Goal: Communication & Community: Answer question/provide support

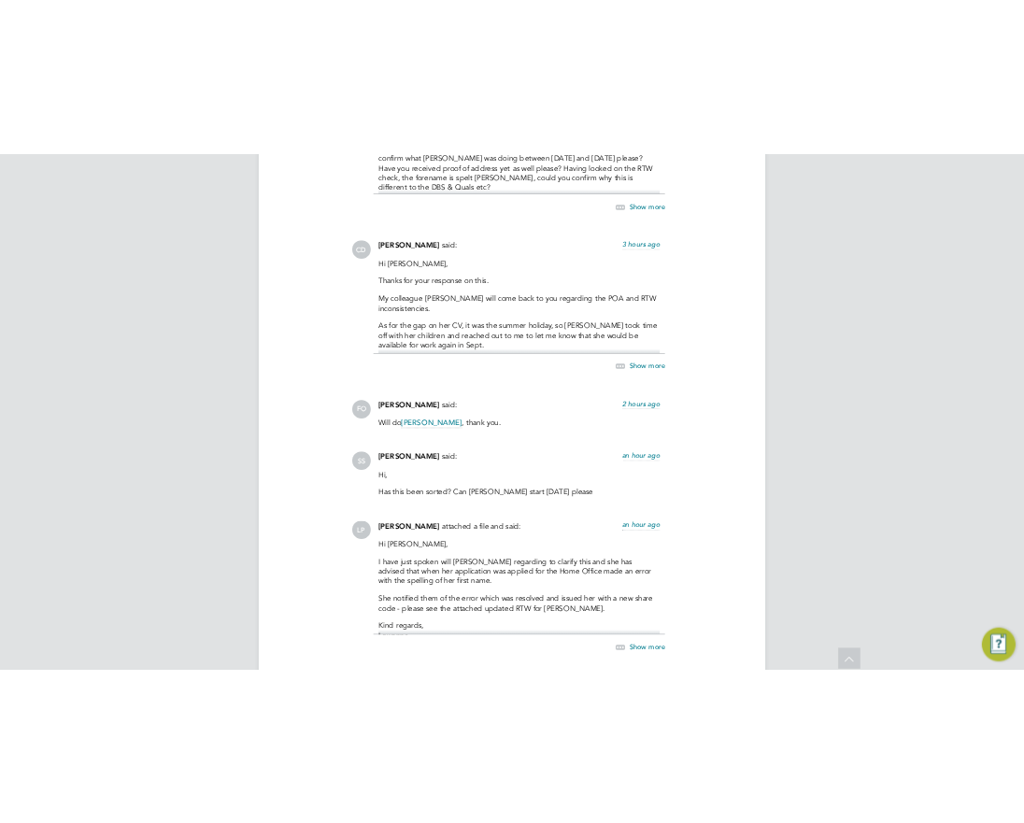
scroll to position [8840, 0]
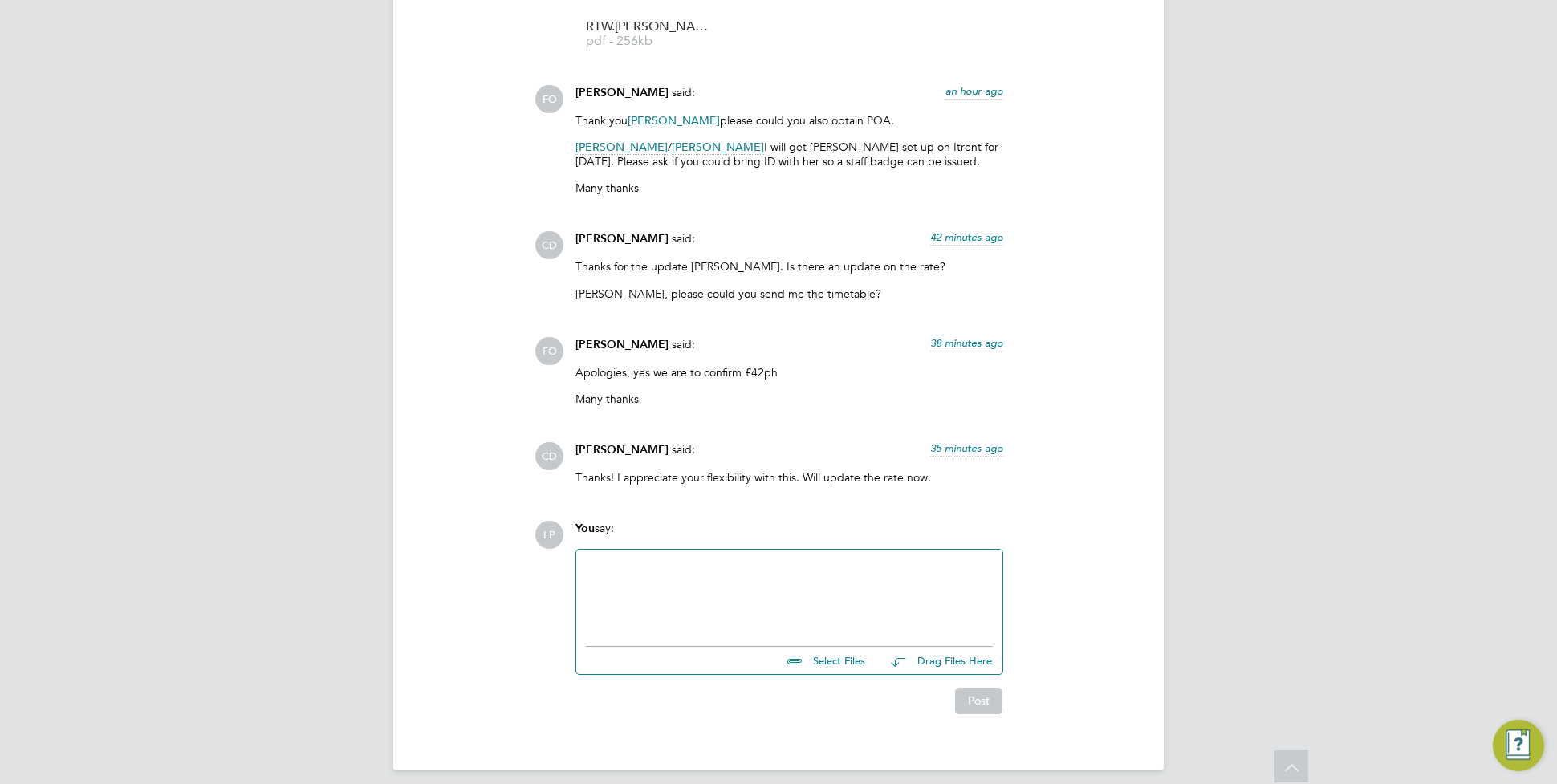
click at [734, 596] on div at bounding box center [789, 593] width 407 height 69
drag, startPoint x: 571, startPoint y: 582, endPoint x: 563, endPoint y: 578, distance: 8.9
click at [563, 578] on div "LP You say: Please see attached [PERSON_NAME]'s proof of address Kind ergards, …" at bounding box center [832, 617] width 597 height 192
click at [841, 650] on input "file" at bounding box center [873, 658] width 240 height 22
type input "C:\fakepath\POA.[PERSON_NAME].OP.pdf"
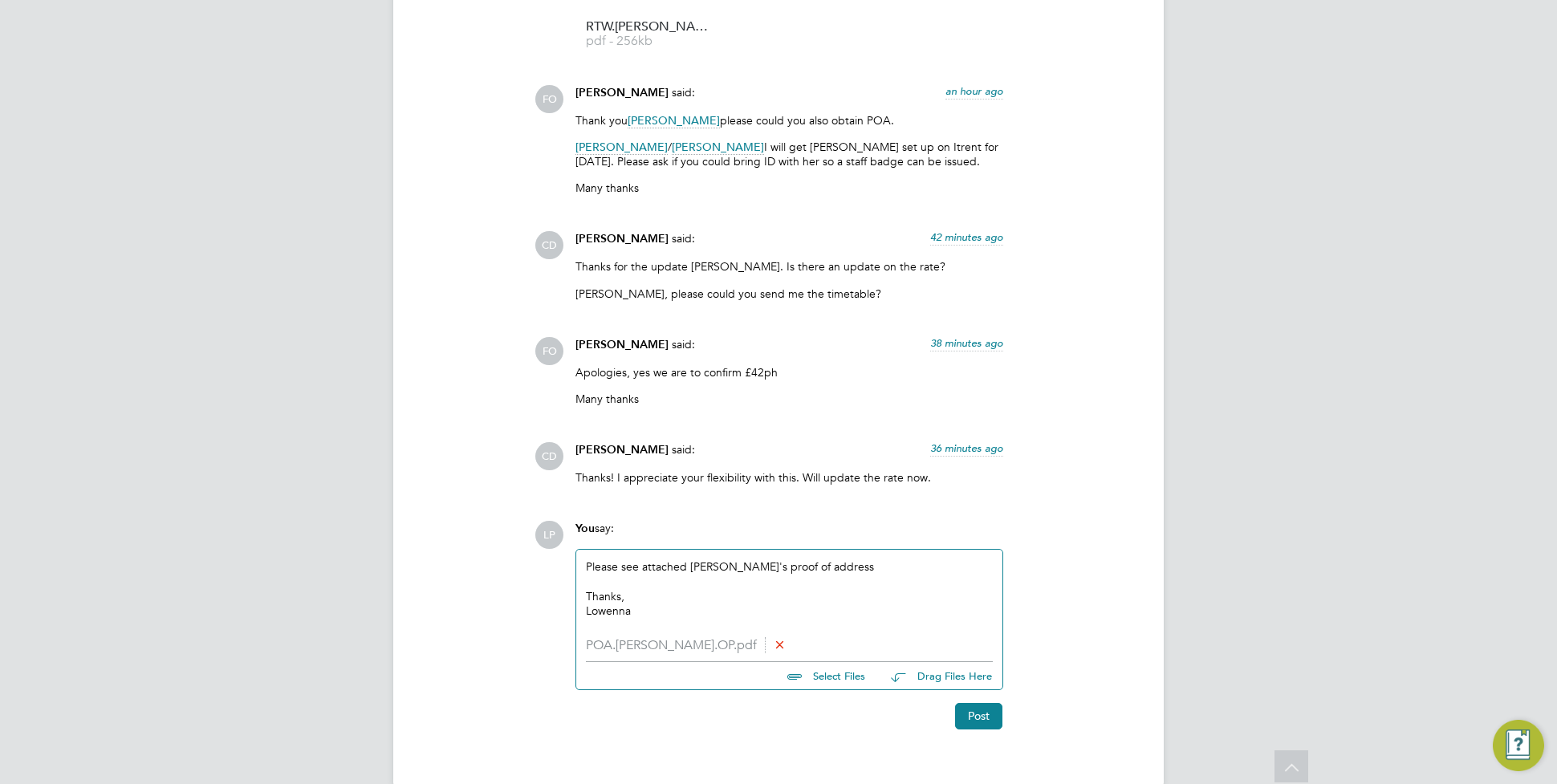
click at [809, 589] on div "Thanks," at bounding box center [789, 596] width 407 height 15
click at [989, 703] on button "Post" at bounding box center [978, 716] width 47 height 26
